Goal: Task Accomplishment & Management: Use online tool/utility

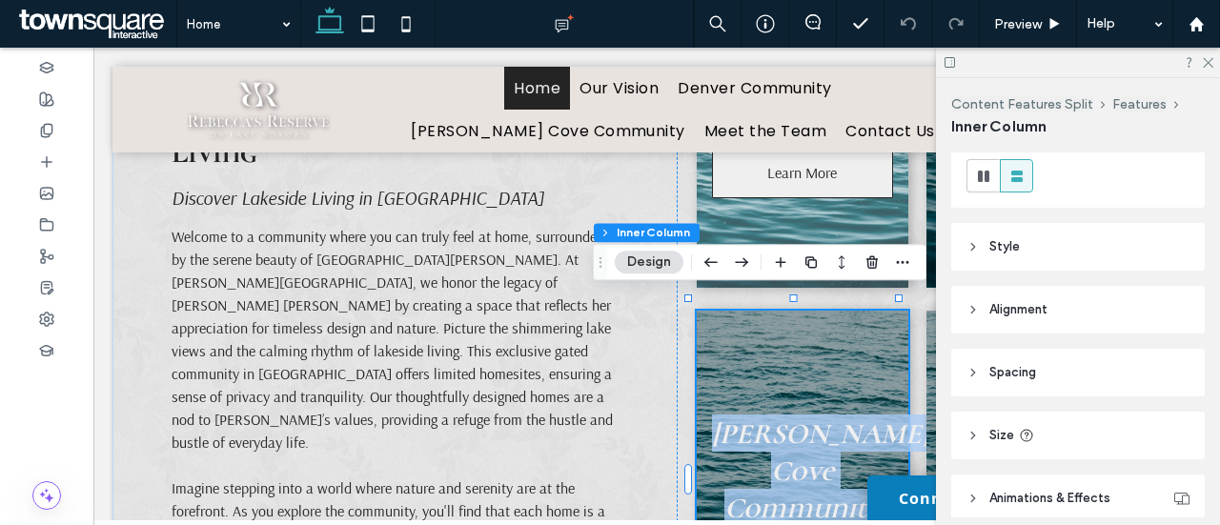
scroll to position [250, 0]
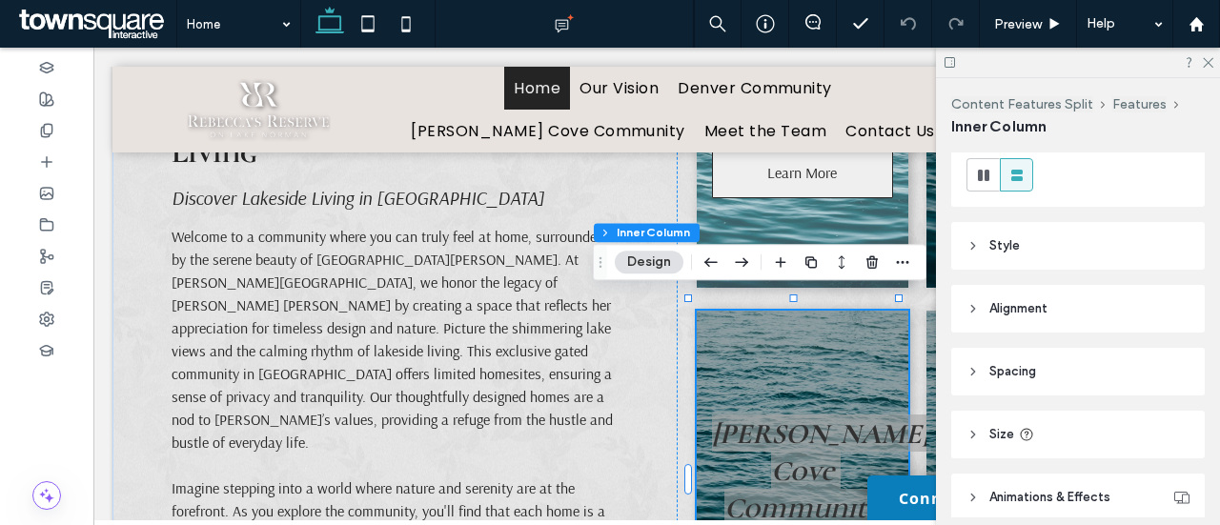
click at [1057, 241] on header "Style" at bounding box center [1078, 246] width 254 height 48
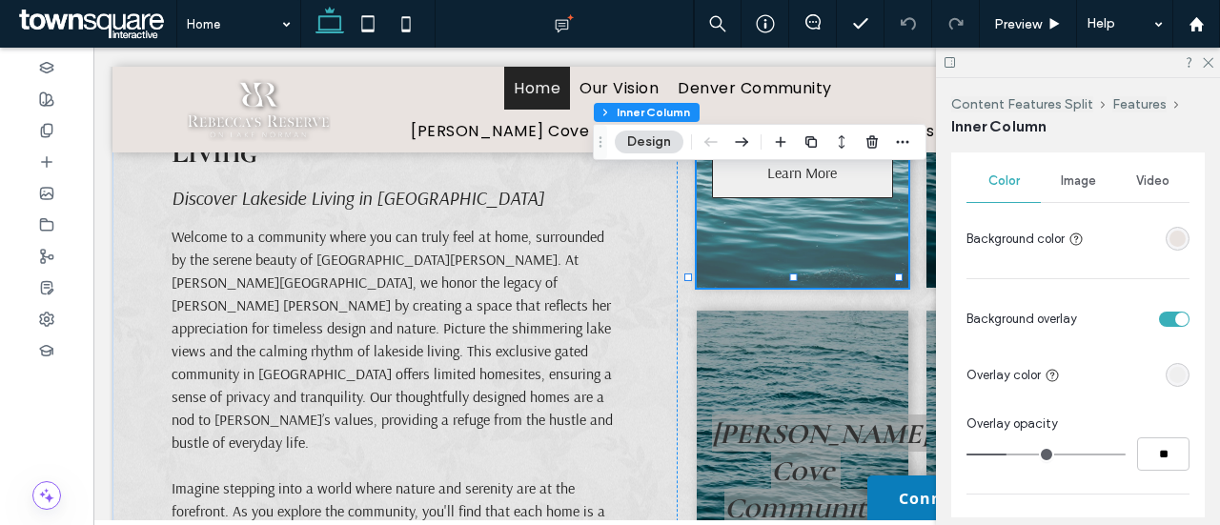
scroll to position [371, 0]
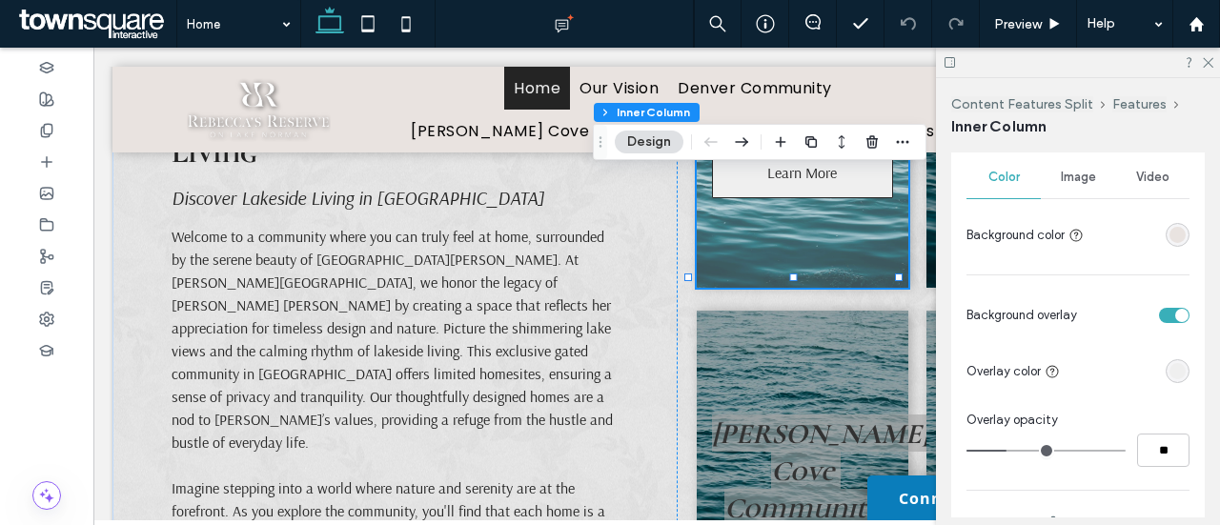
click at [1169, 367] on div "rgba(239, 239, 239, 1)" at bounding box center [1177, 371] width 16 height 16
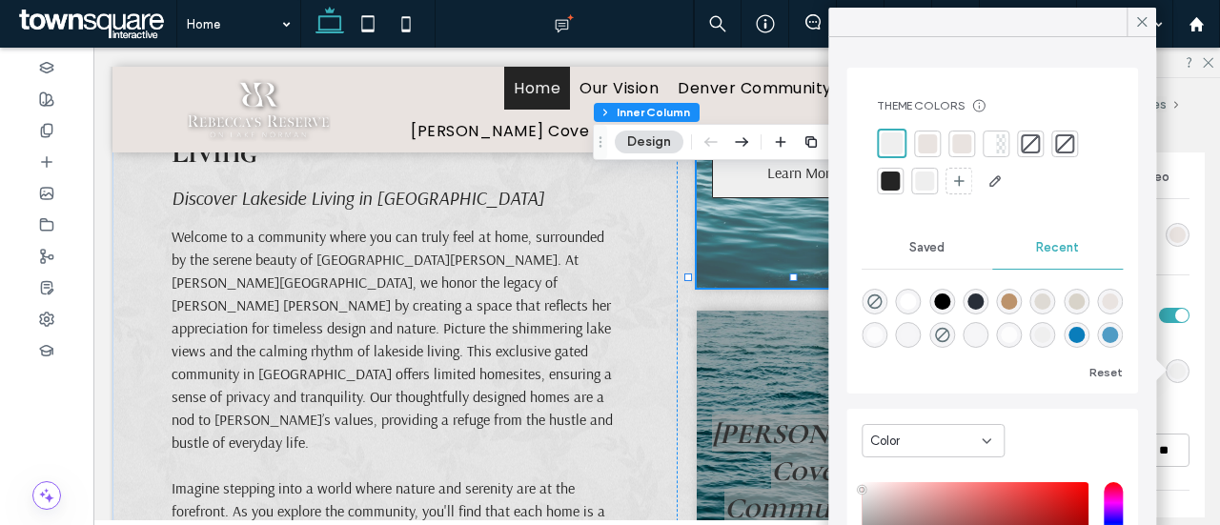
click at [899, 177] on div at bounding box center [890, 181] width 19 height 19
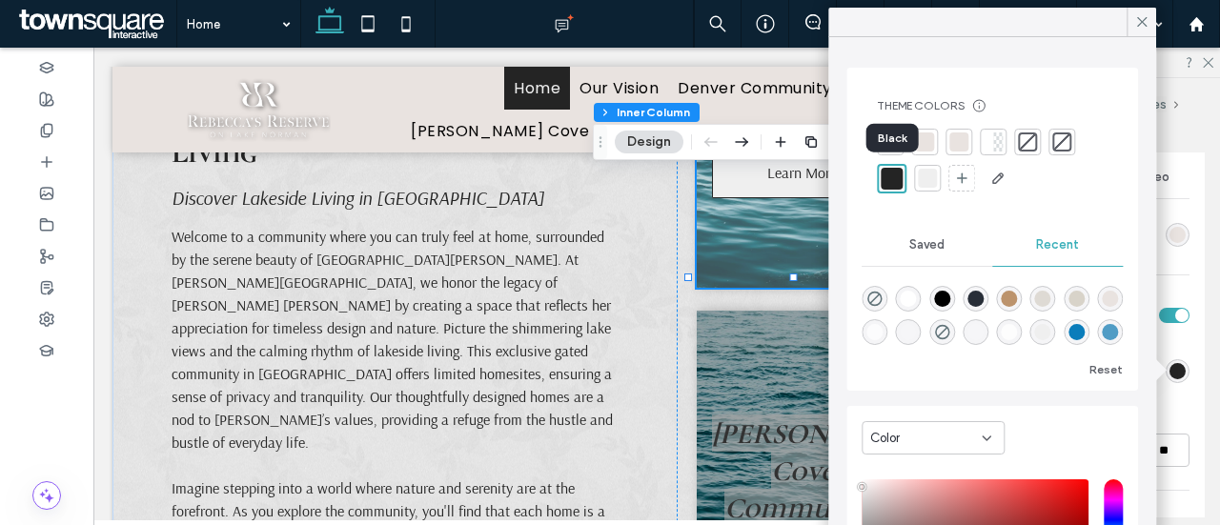
type input "**"
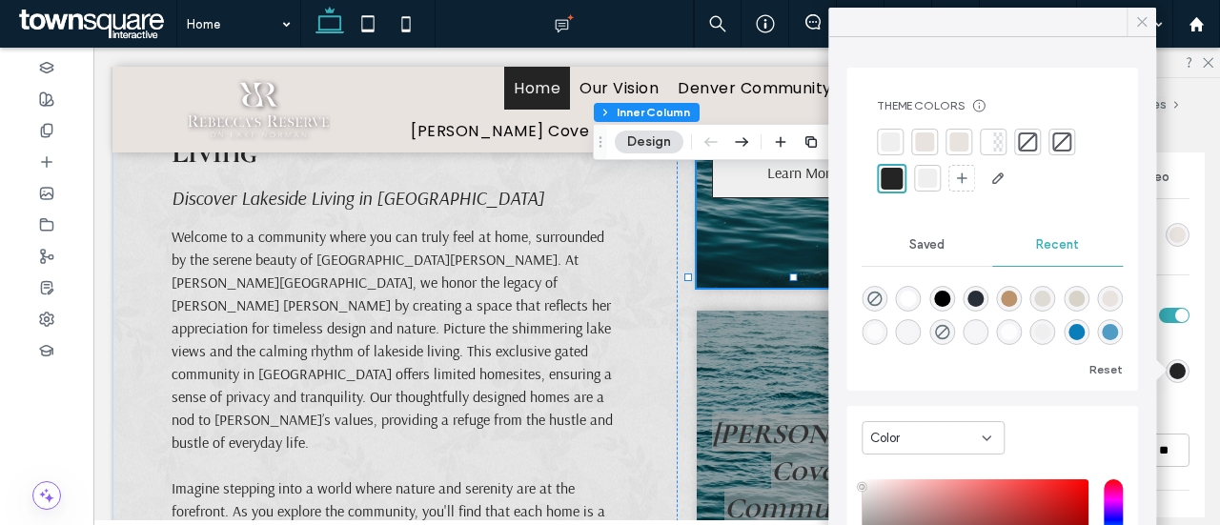
click at [1148, 19] on icon at bounding box center [1141, 21] width 17 height 17
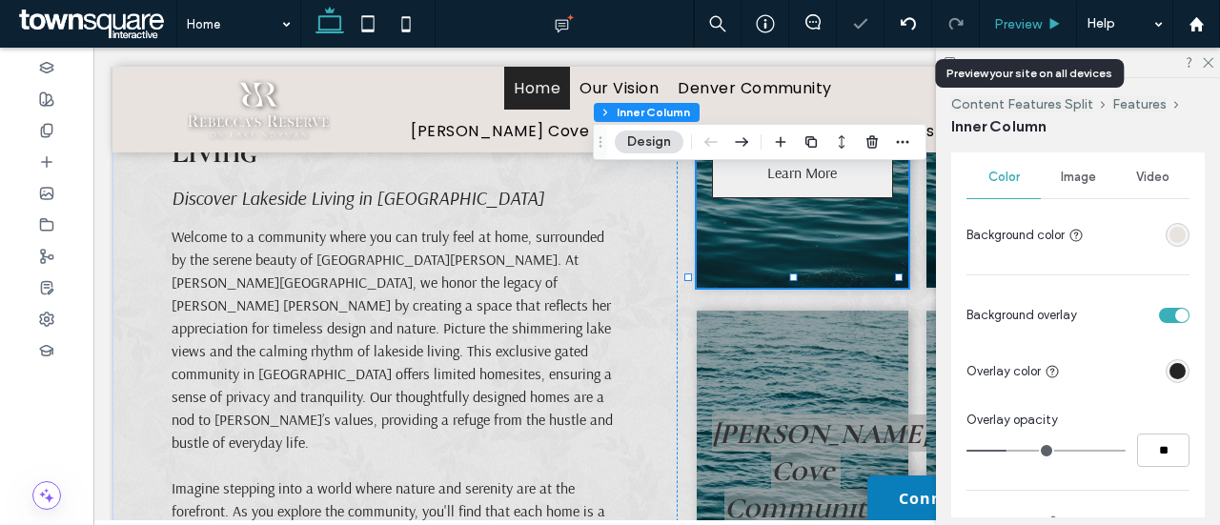
click at [1010, 26] on span "Preview" at bounding box center [1018, 24] width 48 height 16
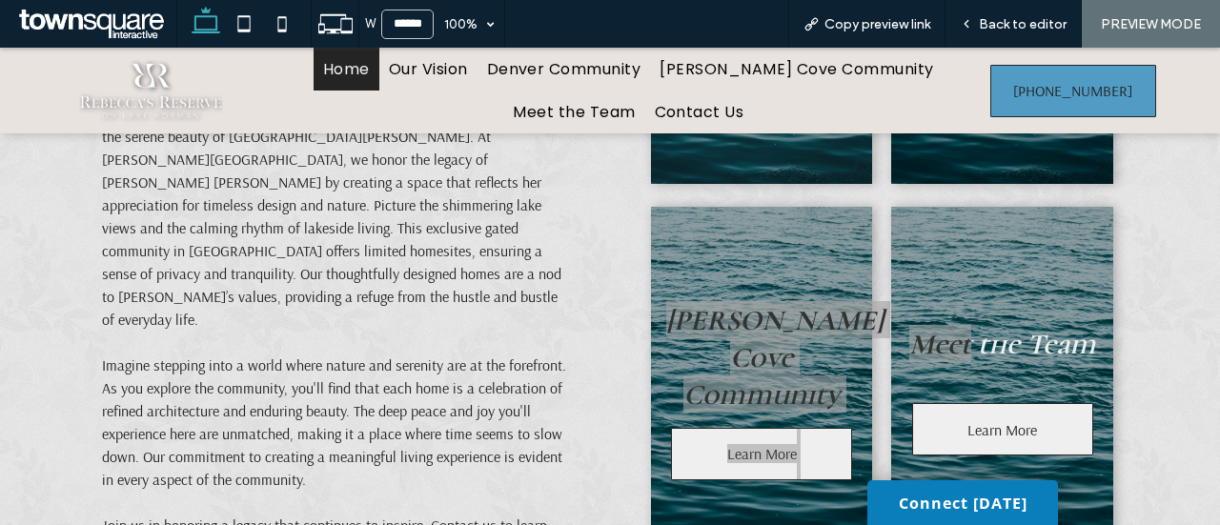
scroll to position [750, 0]
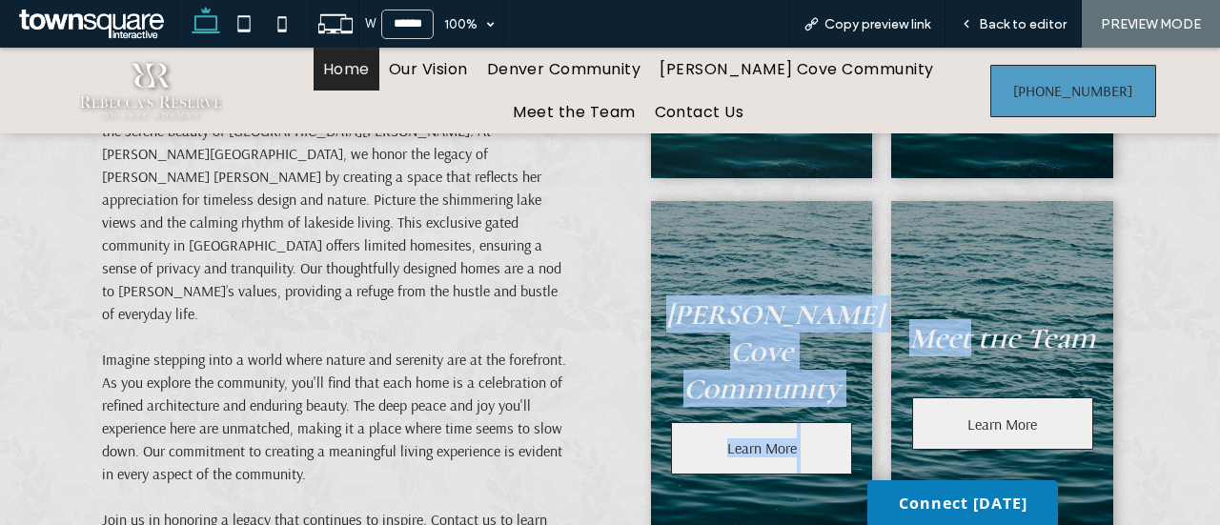
click at [1096, 294] on div "Meet the Team Learn More" at bounding box center [1002, 378] width 222 height 354
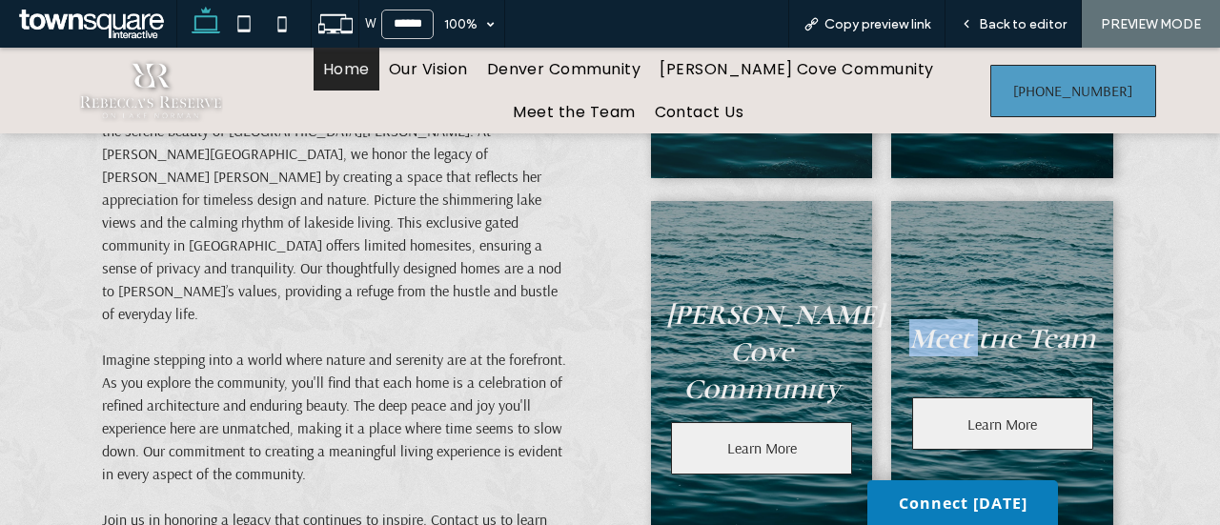
click at [1096, 294] on div "Meet the Team Learn More" at bounding box center [1002, 378] width 222 height 354
click at [1158, 261] on div "Embrace Peaceful Lakeside Living Discover Lakeside Living in [GEOGRAPHIC_DATA] …" at bounding box center [610, 279] width 1144 height 675
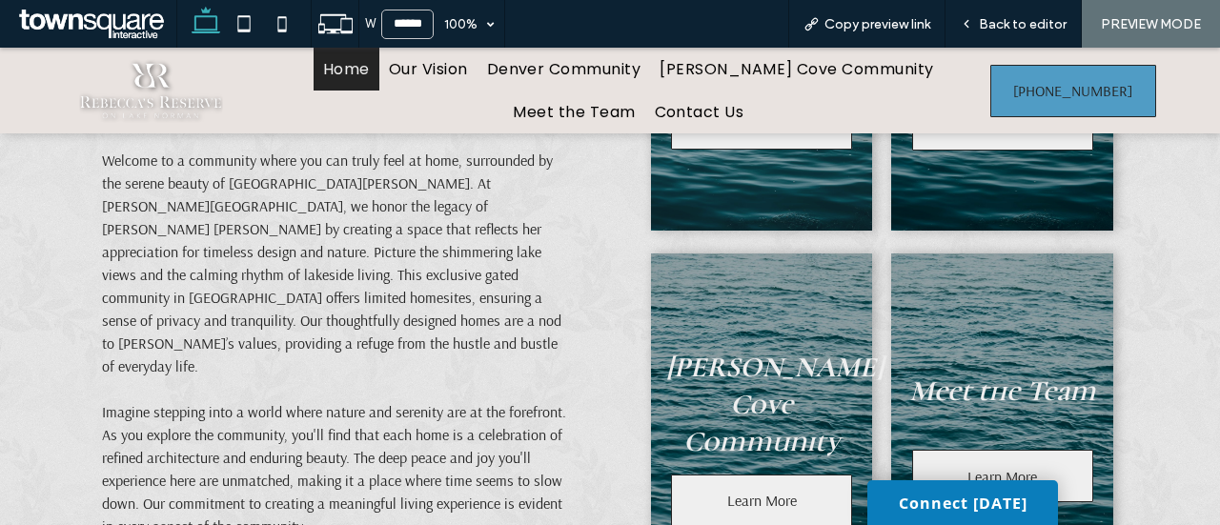
scroll to position [697, 0]
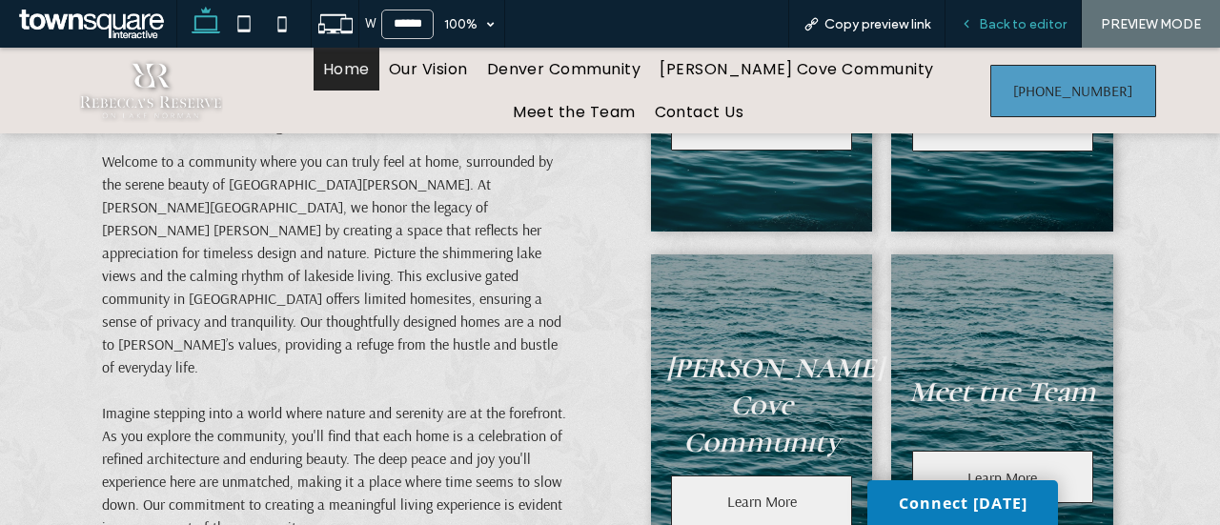
click at [1006, 13] on div "Back to editor" at bounding box center [1013, 24] width 136 height 48
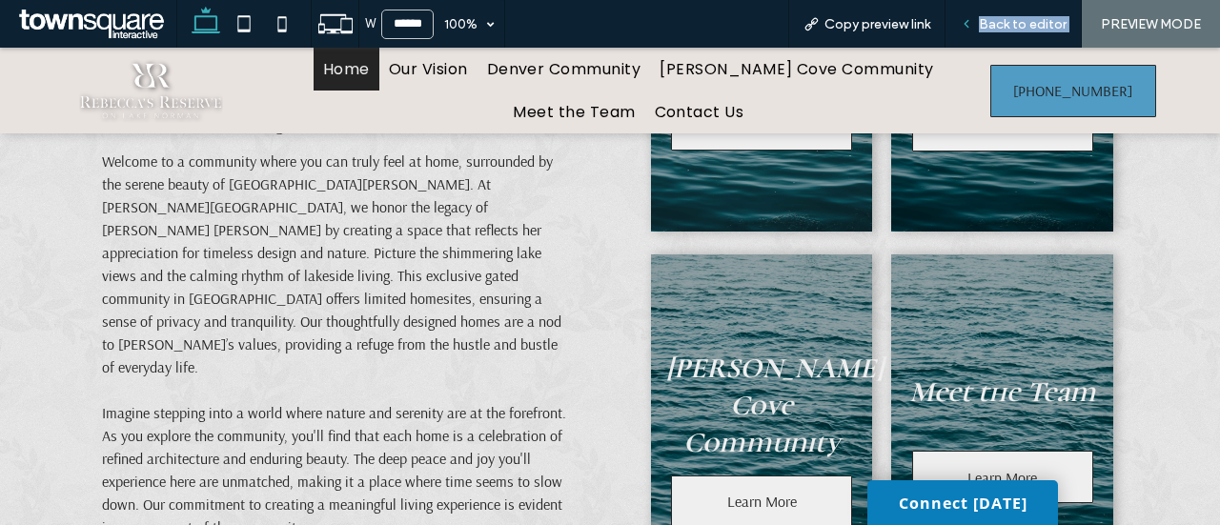
click at [970, 29] on icon at bounding box center [966, 23] width 13 height 13
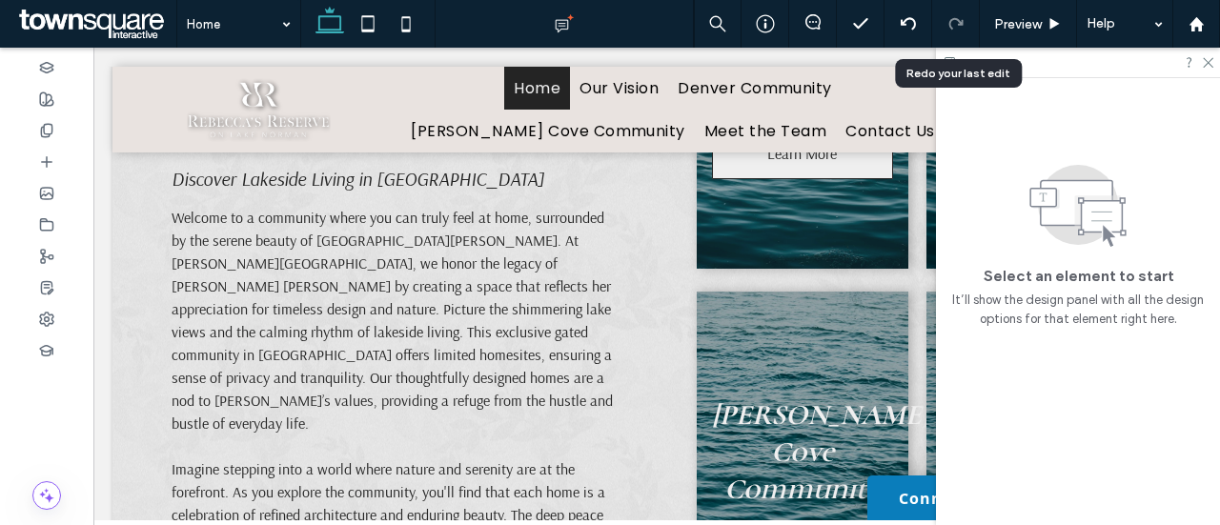
scroll to position [716, 0]
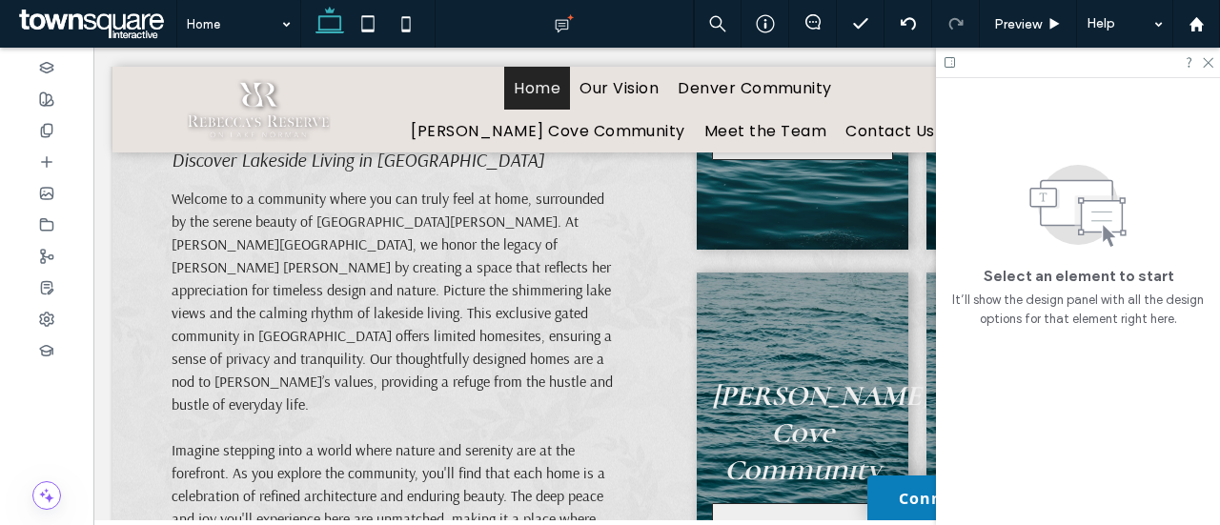
click at [1213, 60] on div at bounding box center [1078, 63] width 284 height 30
click at [1215, 58] on div at bounding box center [1078, 63] width 284 height 30
click at [1205, 63] on icon at bounding box center [1207, 61] width 12 height 12
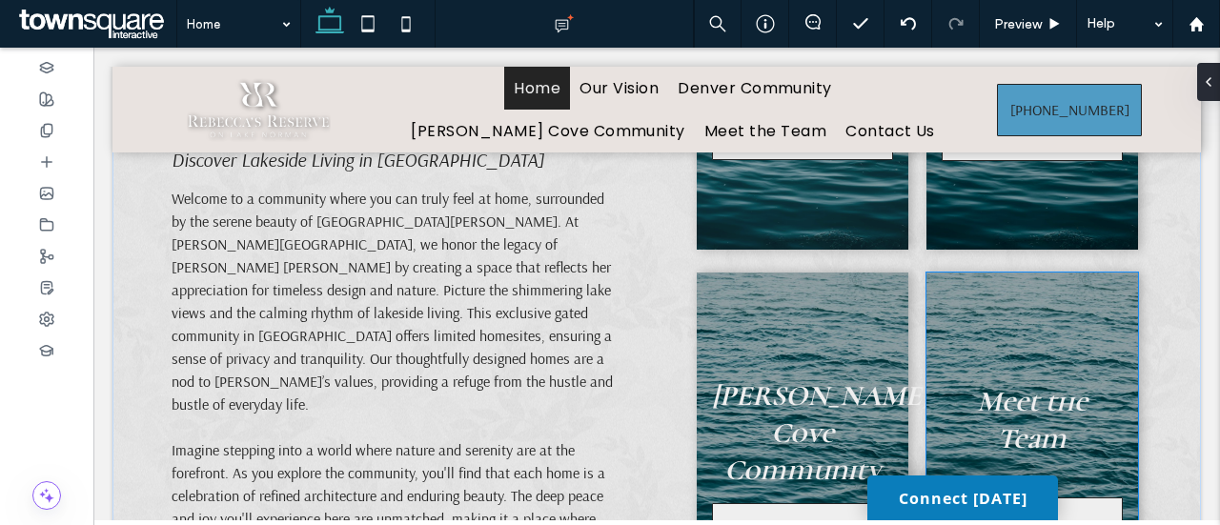
click at [1054, 384] on strong "Meet the Team" at bounding box center [1032, 420] width 111 height 72
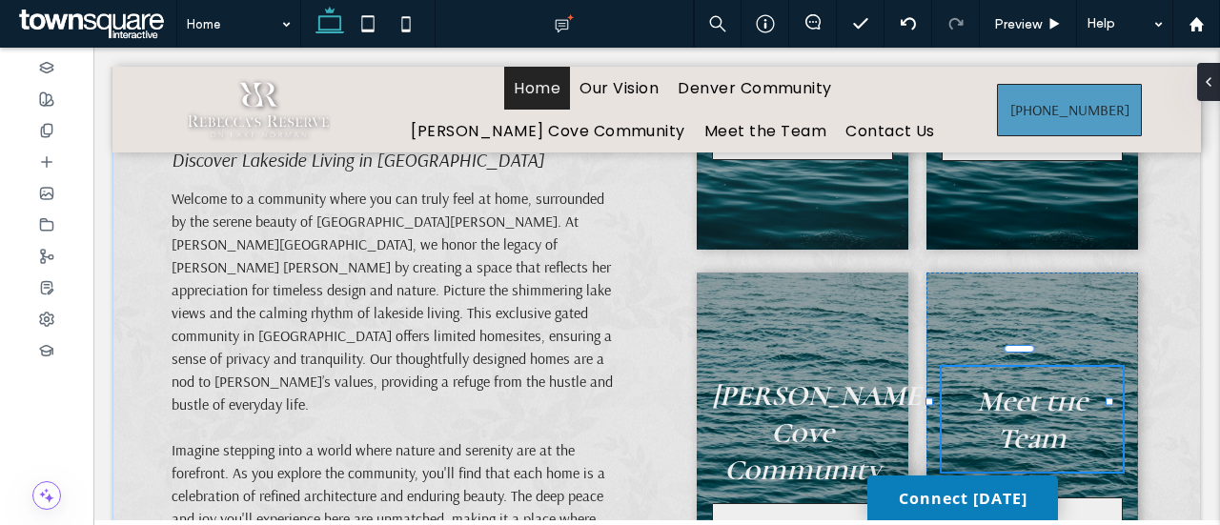
type input "**********"
type input "**"
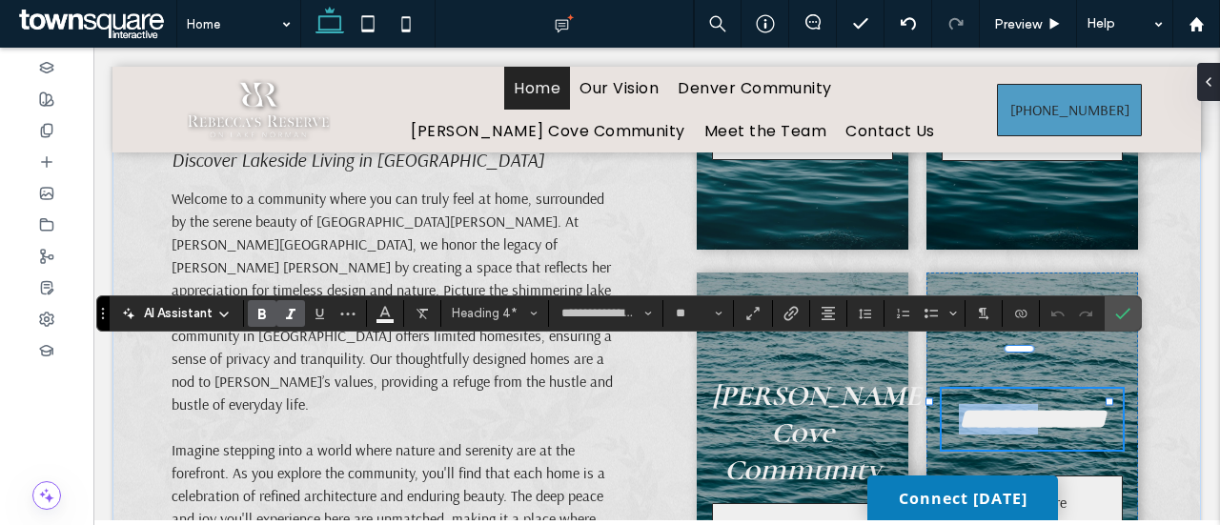
click at [1052, 405] on strong "**********" at bounding box center [1032, 419] width 147 height 28
click at [1042, 405] on strong "**********" at bounding box center [1032, 419] width 147 height 28
click at [1131, 308] on section at bounding box center [1123, 313] width 36 height 34
click at [1123, 312] on icon "Confirm" at bounding box center [1122, 313] width 15 height 15
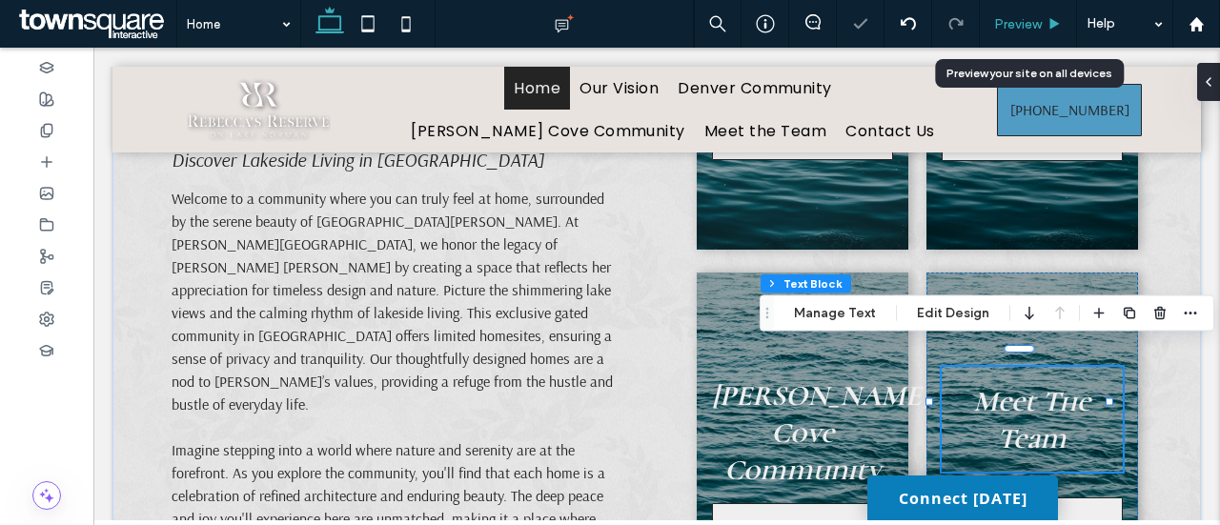
click at [1035, 20] on span "Preview" at bounding box center [1018, 24] width 48 height 16
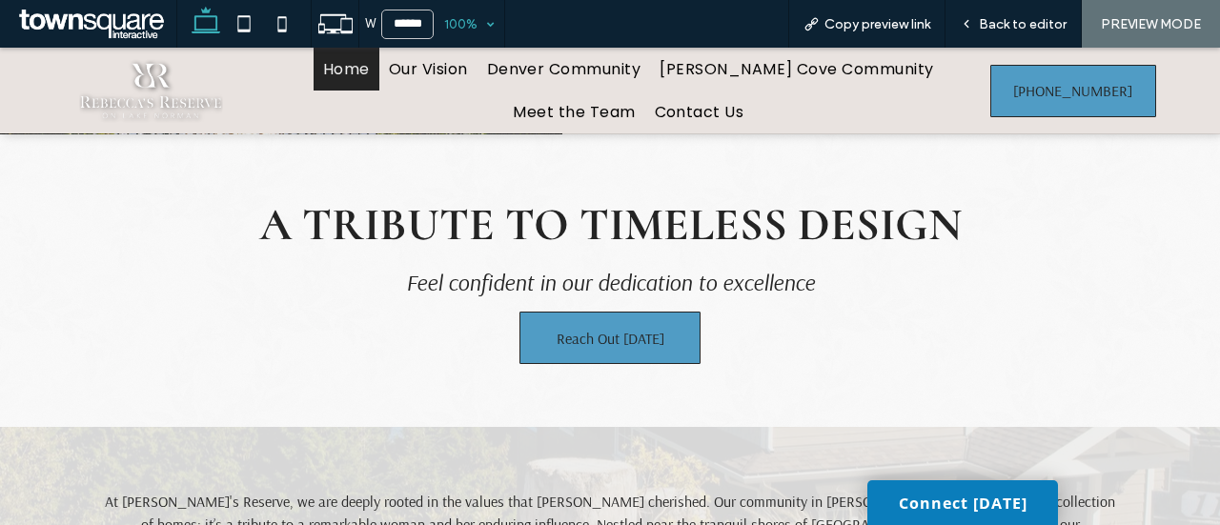
scroll to position [1543, 0]
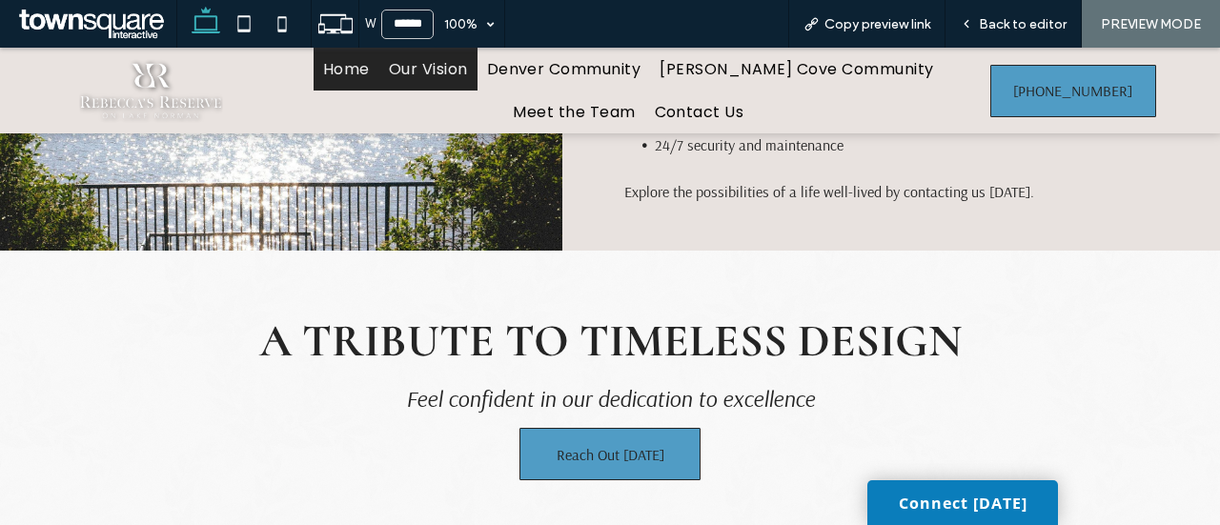
click at [454, 77] on span "Our Vision" at bounding box center [428, 69] width 79 height 24
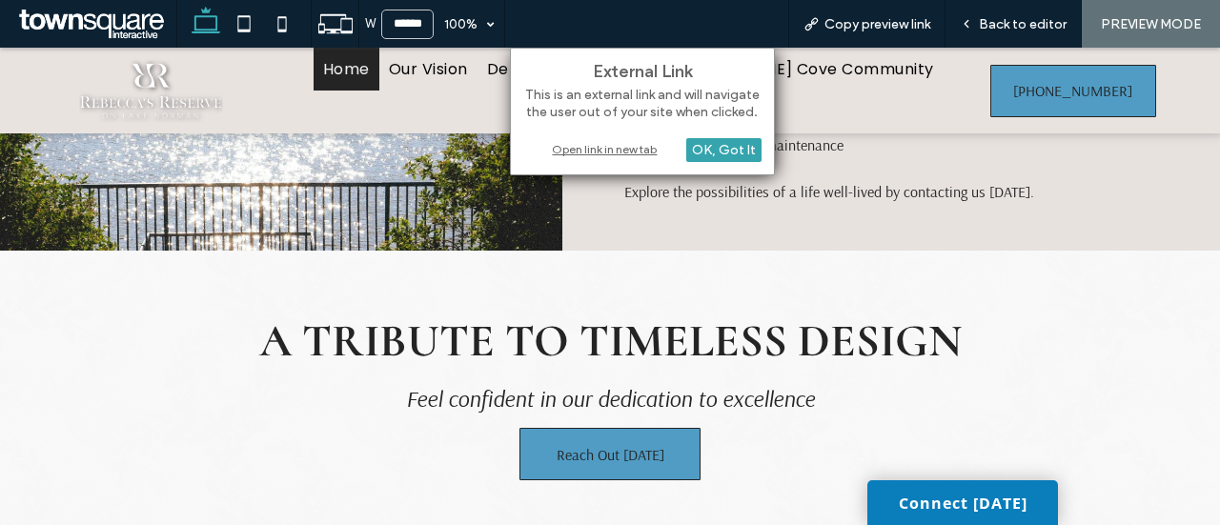
click at [730, 146] on div "OK, Got It" at bounding box center [723, 150] width 75 height 24
